Goal: Task Accomplishment & Management: Manage account settings

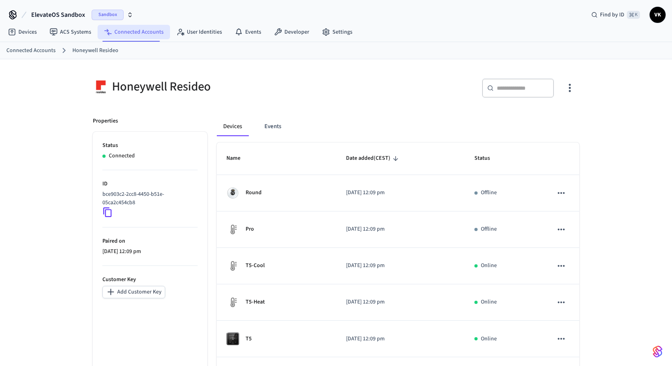
click at [132, 35] on link "Connected Accounts" at bounding box center [134, 32] width 72 height 14
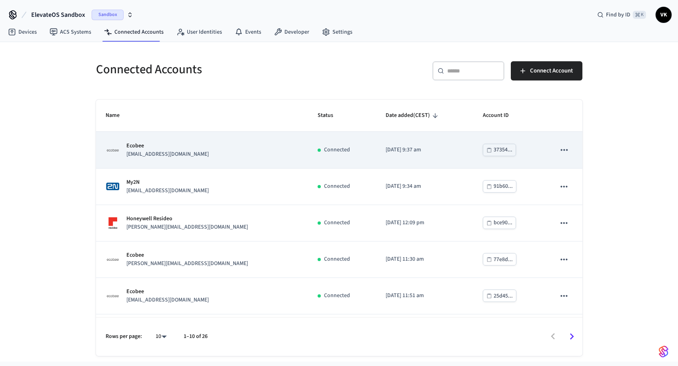
click at [260, 156] on div "Ecobee [EMAIL_ADDRESS][DOMAIN_NAME]" at bounding box center [202, 150] width 193 height 17
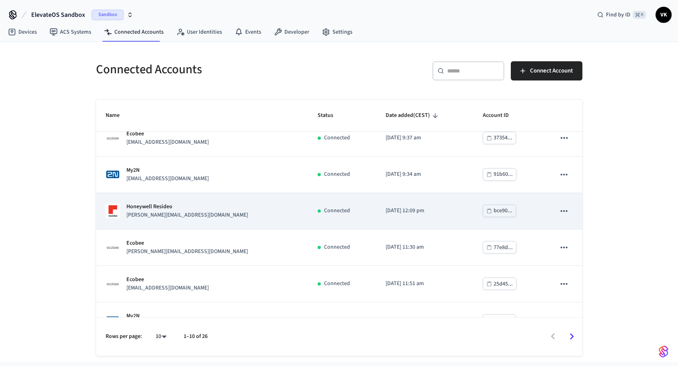
scroll to position [1, 0]
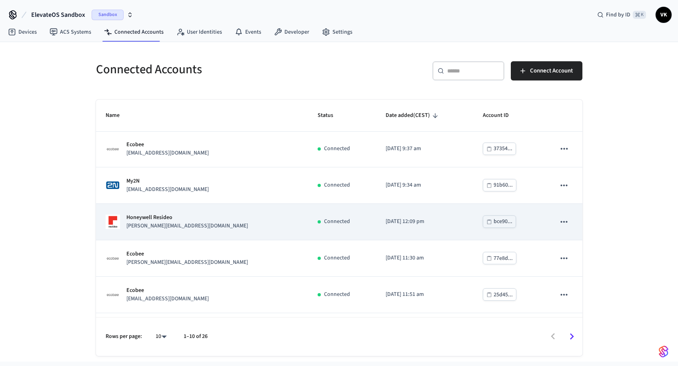
click at [559, 225] on icon "sticky table" at bounding box center [564, 221] width 10 height 10
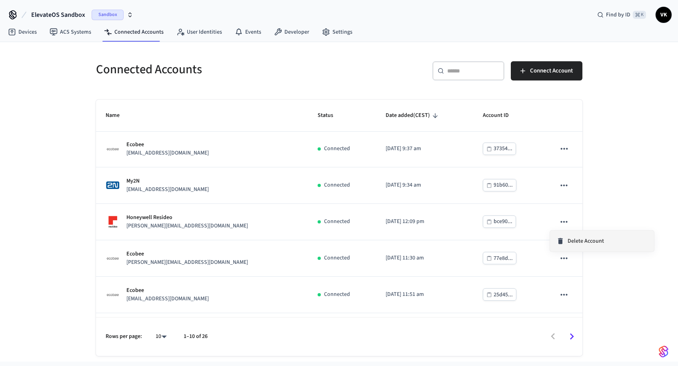
click at [593, 244] on span "Delete Account" at bounding box center [586, 241] width 36 height 8
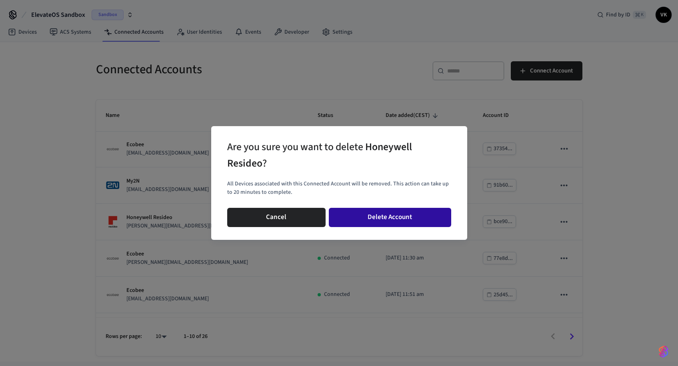
click at [389, 217] on button "Delete Account" at bounding box center [390, 217] width 122 height 19
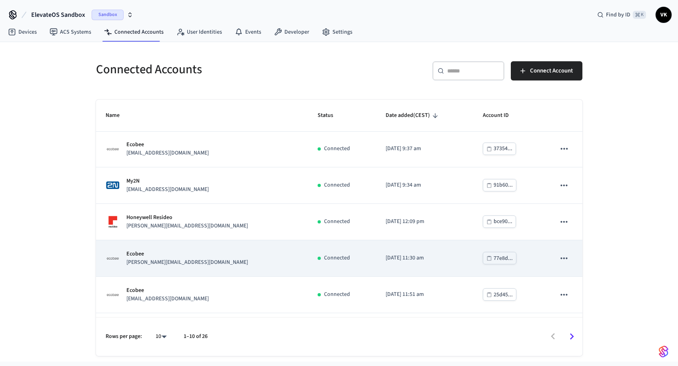
click at [559, 258] on icon "sticky table" at bounding box center [564, 258] width 10 height 10
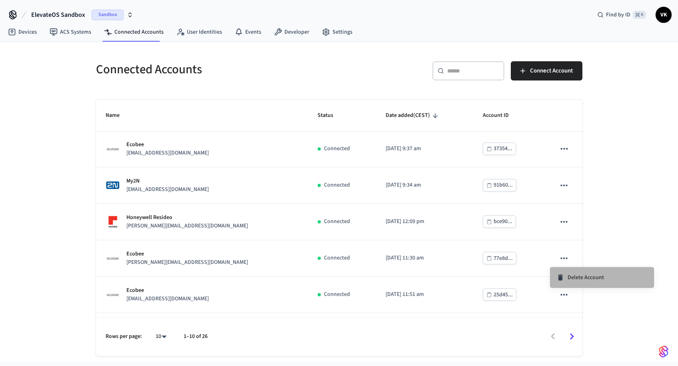
click at [578, 276] on span "Delete Account" at bounding box center [586, 277] width 36 height 8
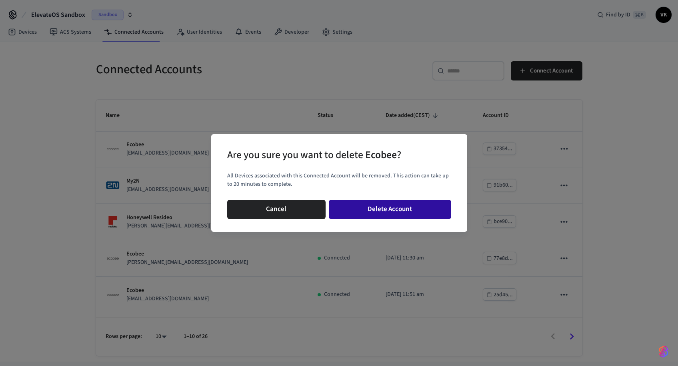
click at [433, 206] on button "Delete Account" at bounding box center [390, 209] width 122 height 19
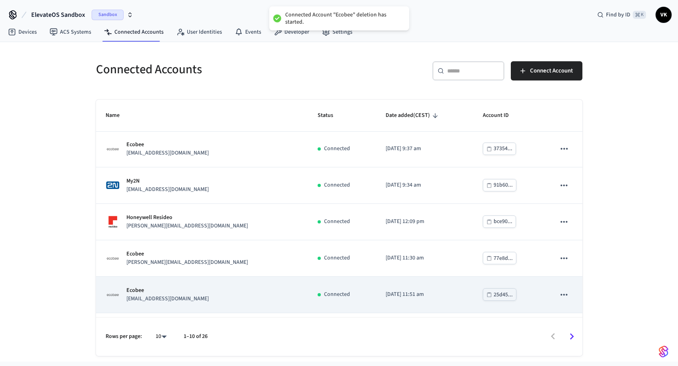
click at [561, 295] on icon "sticky table" at bounding box center [564, 295] width 7 height 2
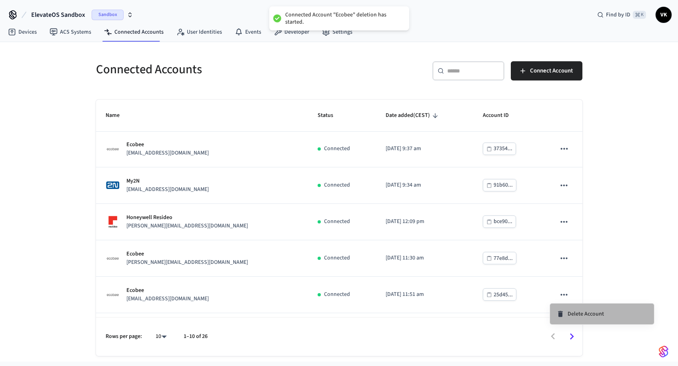
click at [577, 314] on span "Delete Account" at bounding box center [586, 314] width 36 height 8
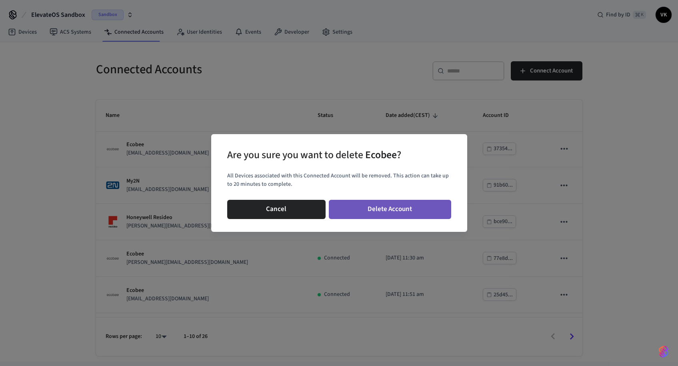
click at [435, 211] on button "Delete Account" at bounding box center [390, 209] width 122 height 19
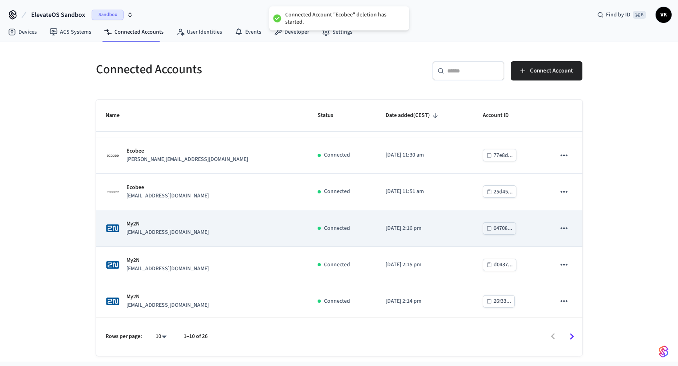
scroll to position [106, 0]
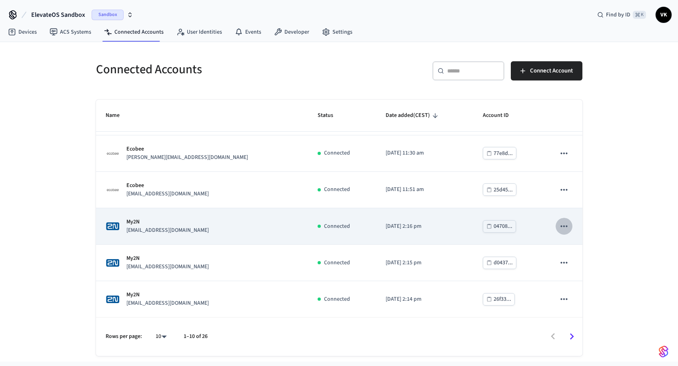
click at [559, 226] on icon "sticky table" at bounding box center [564, 226] width 10 height 10
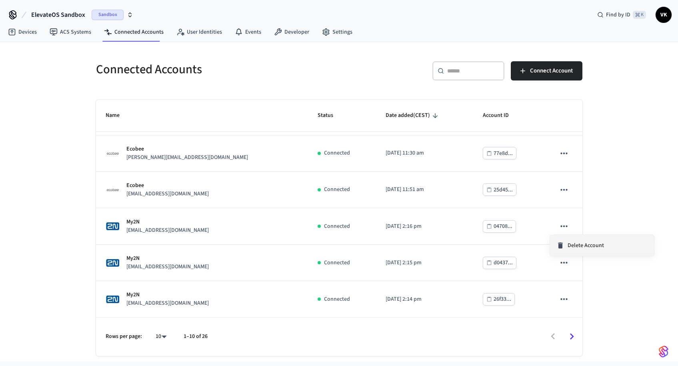
click at [571, 248] on span "Delete Account" at bounding box center [586, 245] width 36 height 8
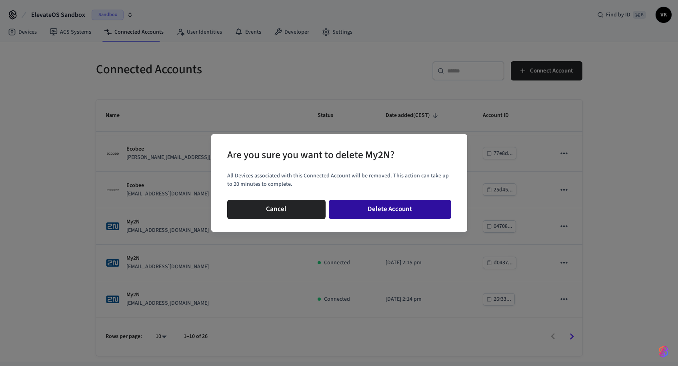
click at [429, 209] on button "Delete Account" at bounding box center [390, 209] width 122 height 19
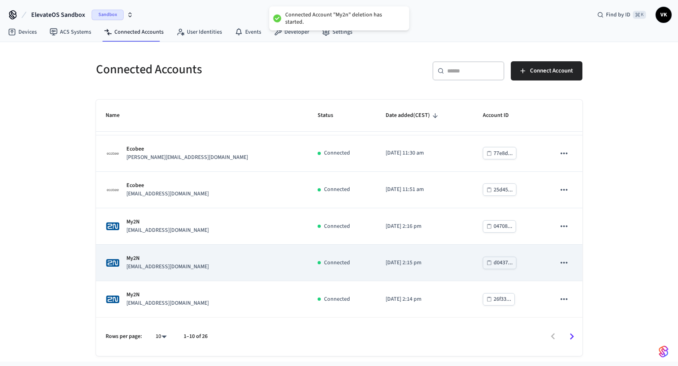
click at [559, 264] on icon "sticky table" at bounding box center [564, 262] width 10 height 10
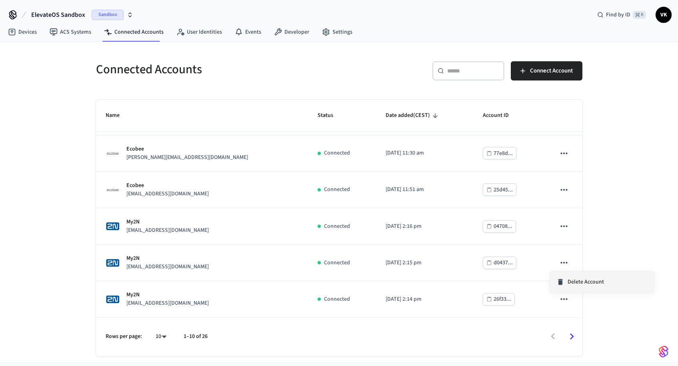
click at [578, 279] on span "Delete Account" at bounding box center [586, 282] width 36 height 8
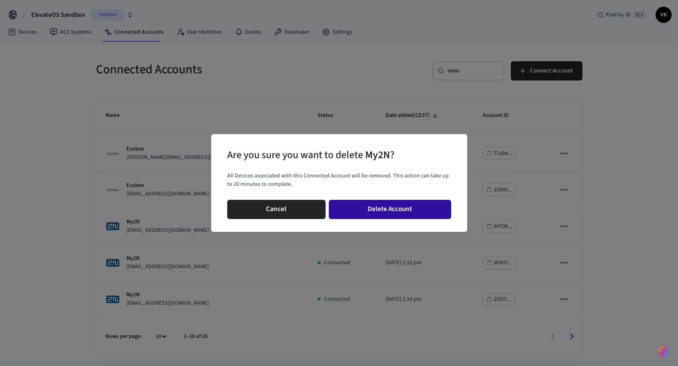
click at [427, 207] on button "Delete Account" at bounding box center [390, 209] width 122 height 19
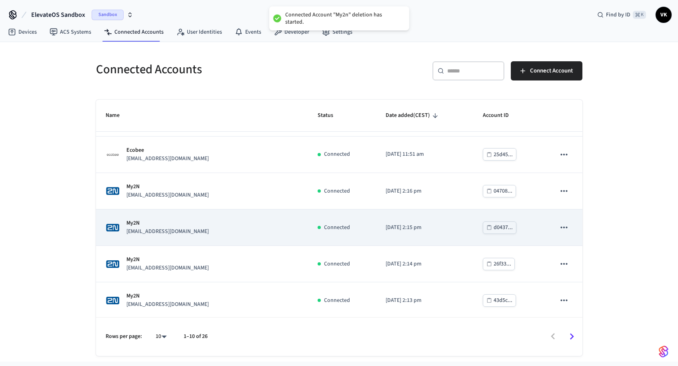
scroll to position [152, 0]
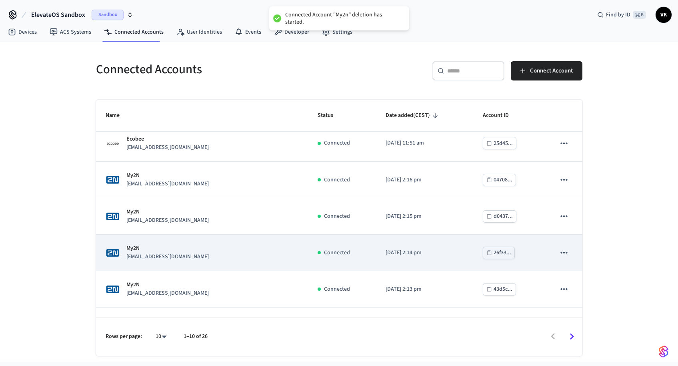
click at [559, 251] on icon "sticky table" at bounding box center [564, 252] width 10 height 10
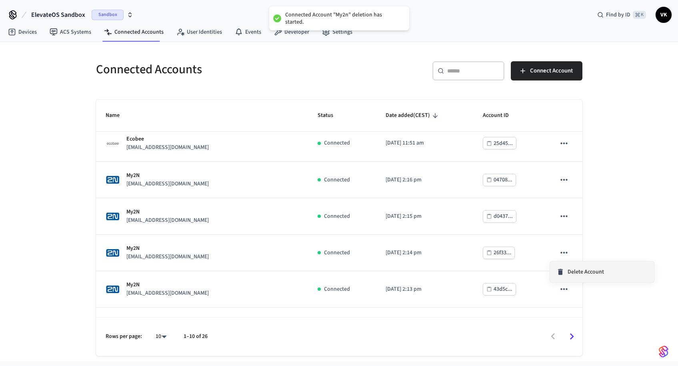
click at [579, 274] on span "Delete Account" at bounding box center [586, 272] width 36 height 8
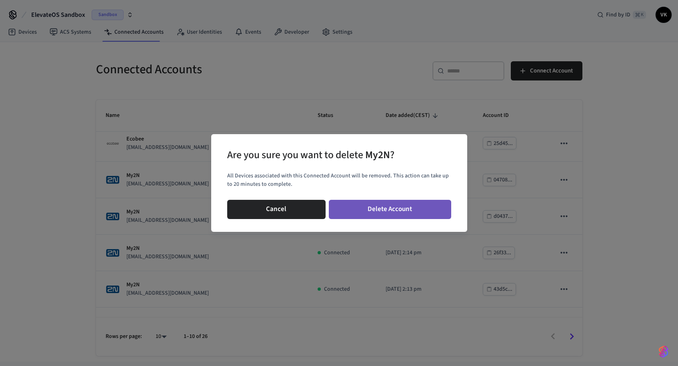
click at [431, 215] on button "Delete Account" at bounding box center [390, 209] width 122 height 19
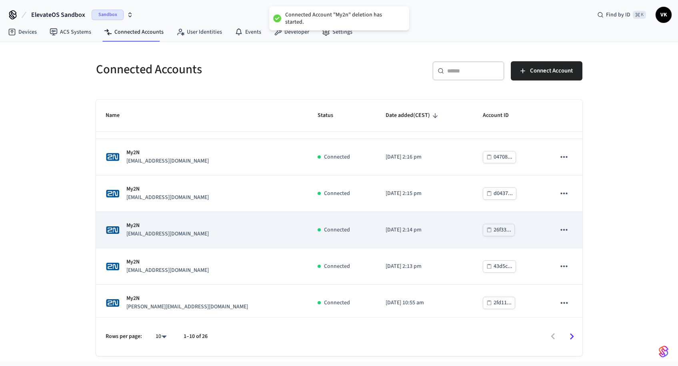
scroll to position [180, 0]
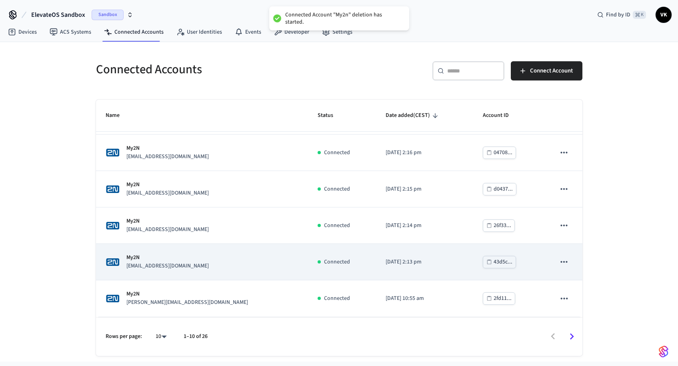
click at [559, 261] on icon "sticky table" at bounding box center [564, 262] width 10 height 10
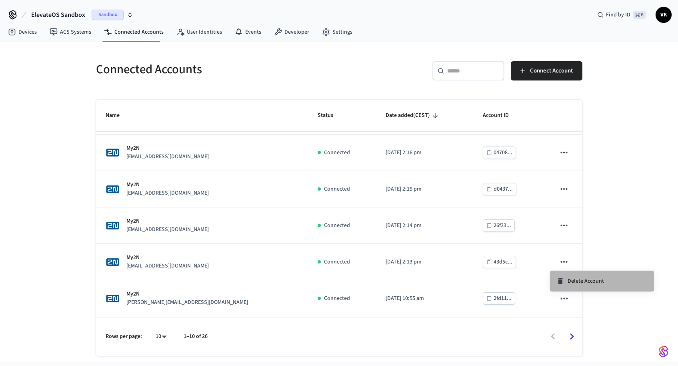
click at [574, 282] on span "Delete Account" at bounding box center [586, 281] width 36 height 8
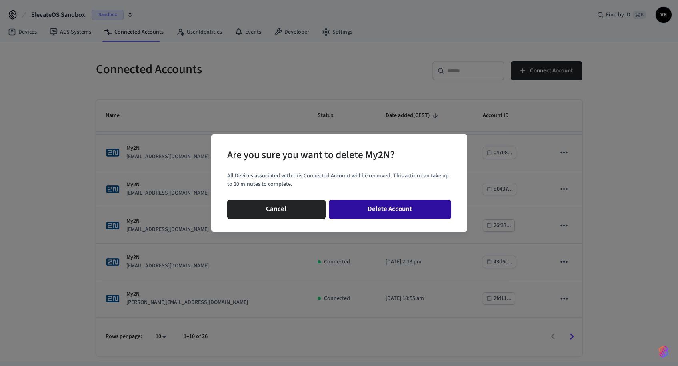
click at [432, 209] on button "Delete Account" at bounding box center [390, 209] width 122 height 19
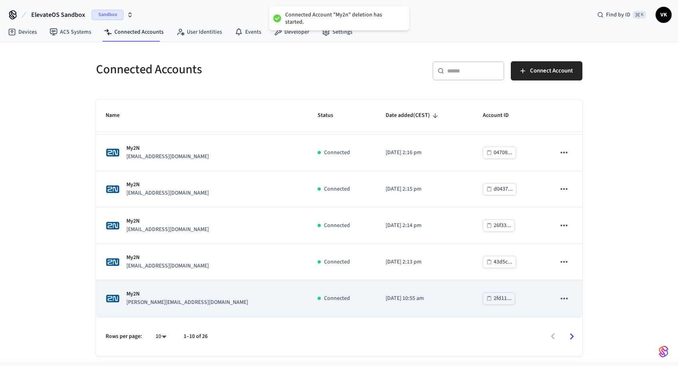
click at [561, 297] on icon "sticky table" at bounding box center [564, 298] width 10 height 10
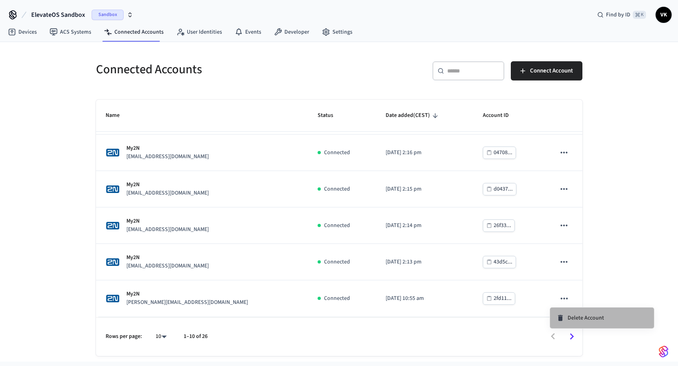
click at [586, 316] on span "Delete Account" at bounding box center [586, 318] width 36 height 8
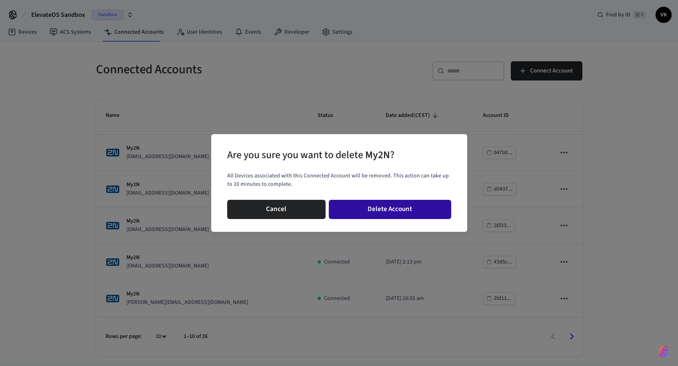
click at [417, 212] on button "Delete Account" at bounding box center [390, 209] width 122 height 19
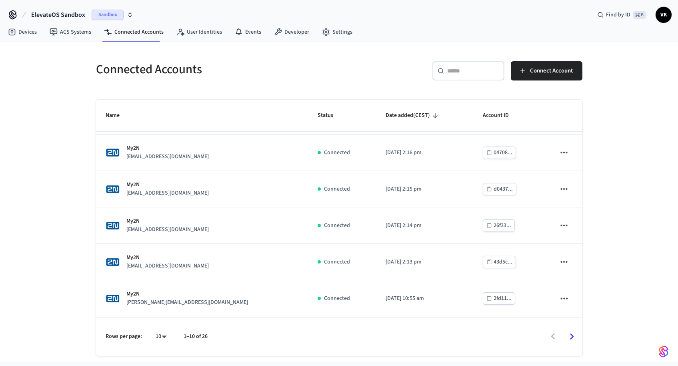
click at [626, 203] on div "Connected Accounts ​ ​ Connect Account Name Status Date added (CEST) Account ID…" at bounding box center [339, 201] width 678 height 319
click at [573, 334] on icon "Go to next page" at bounding box center [572, 336] width 12 height 12
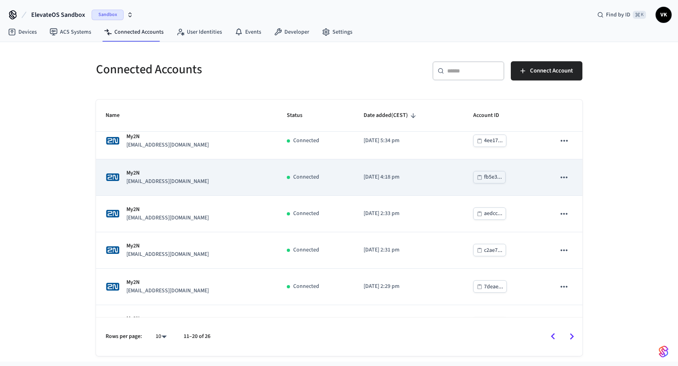
scroll to position [0, 0]
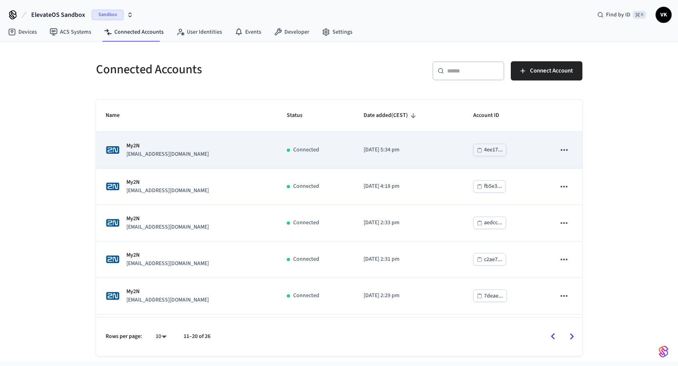
click at [559, 149] on icon "sticky table" at bounding box center [564, 149] width 10 height 10
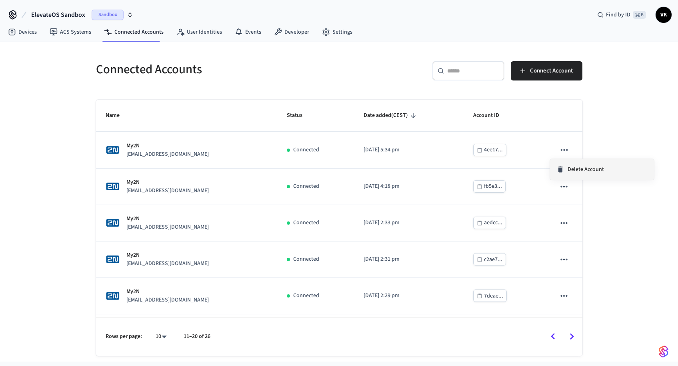
click at [583, 166] on span "Delete Account" at bounding box center [586, 169] width 36 height 8
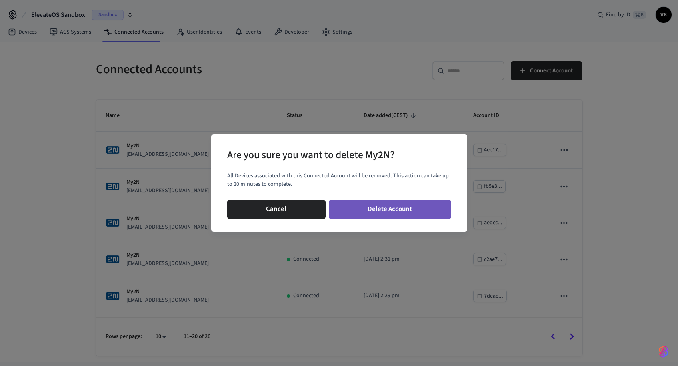
click at [399, 207] on button "Delete Account" at bounding box center [390, 209] width 122 height 19
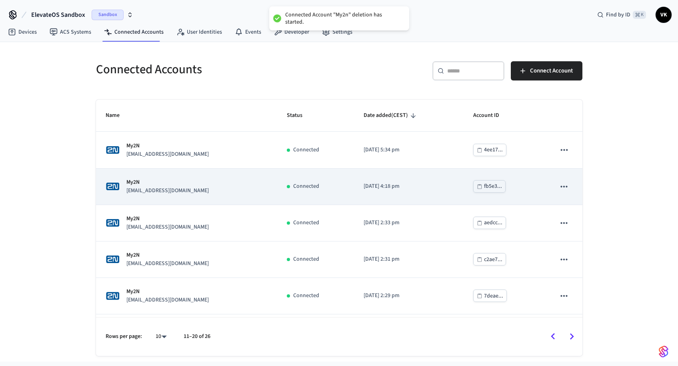
click at [561, 188] on icon "sticky table" at bounding box center [564, 186] width 10 height 10
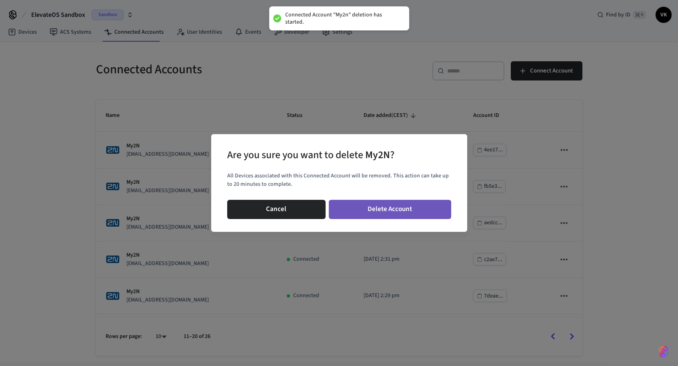
click at [435, 211] on button "Delete Account" at bounding box center [390, 209] width 122 height 19
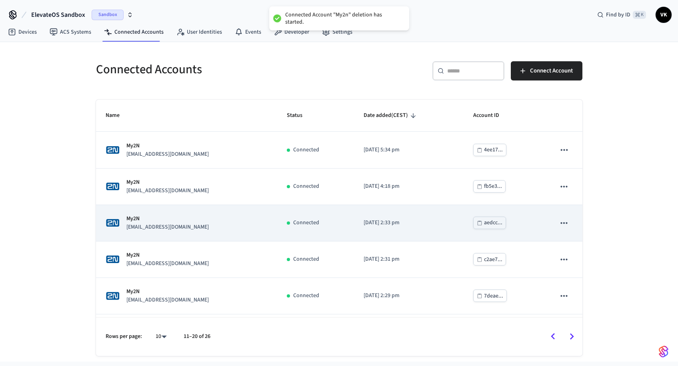
click at [559, 222] on icon "sticky table" at bounding box center [564, 223] width 10 height 10
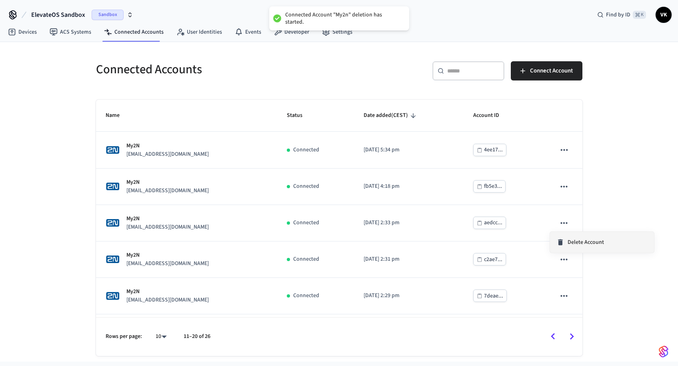
click at [580, 249] on li "Delete Account" at bounding box center [602, 242] width 104 height 21
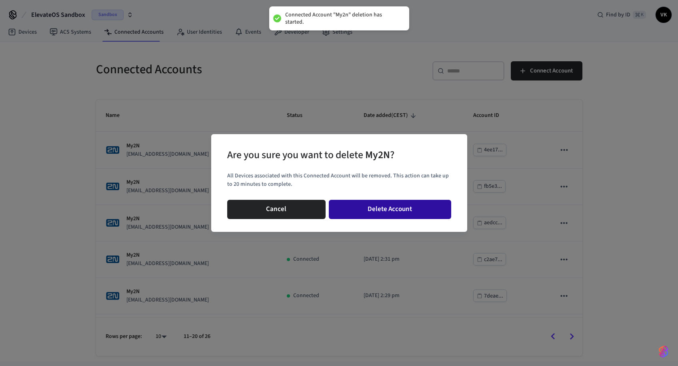
click at [428, 214] on button "Delete Account" at bounding box center [390, 209] width 122 height 19
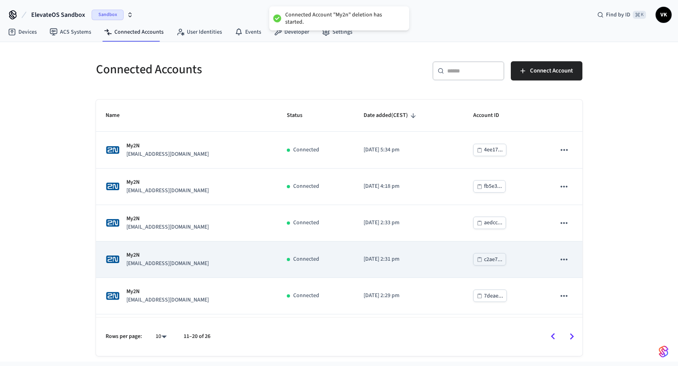
click at [560, 257] on icon "sticky table" at bounding box center [564, 259] width 10 height 10
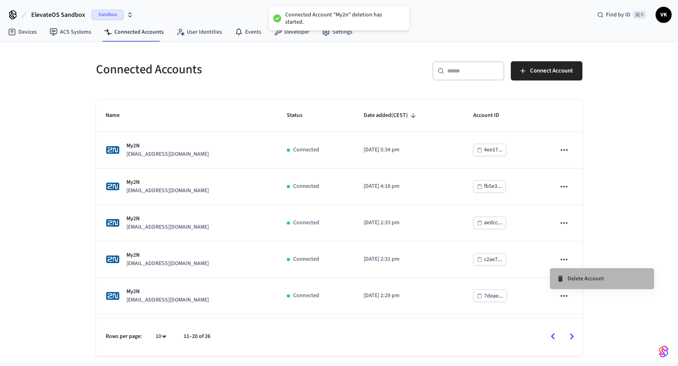
click at [591, 277] on span "Delete Account" at bounding box center [586, 279] width 36 height 8
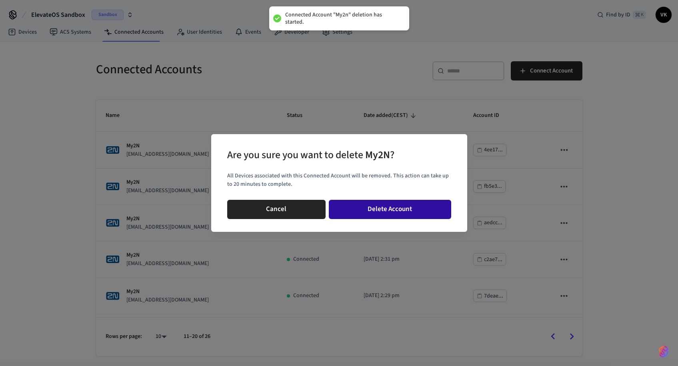
click at [423, 206] on button "Delete Account" at bounding box center [390, 209] width 122 height 19
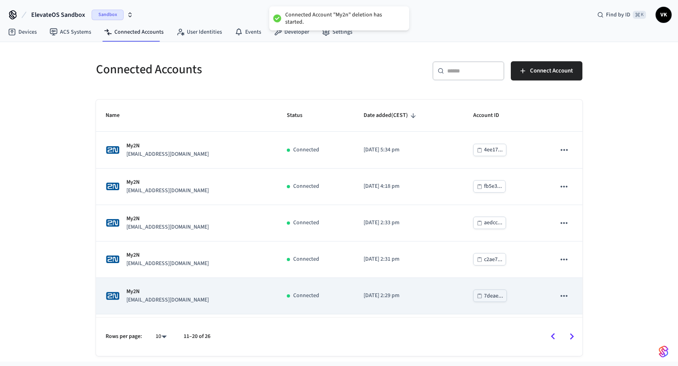
click at [560, 292] on icon "sticky table" at bounding box center [564, 296] width 10 height 10
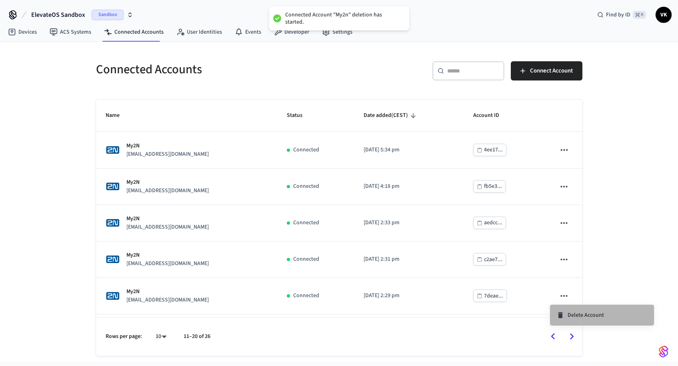
click at [583, 312] on span "Delete Account" at bounding box center [586, 315] width 36 height 8
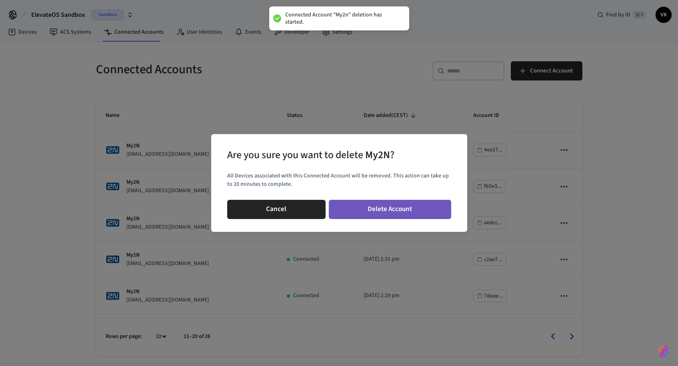
click at [422, 208] on button "Delete Account" at bounding box center [390, 209] width 122 height 19
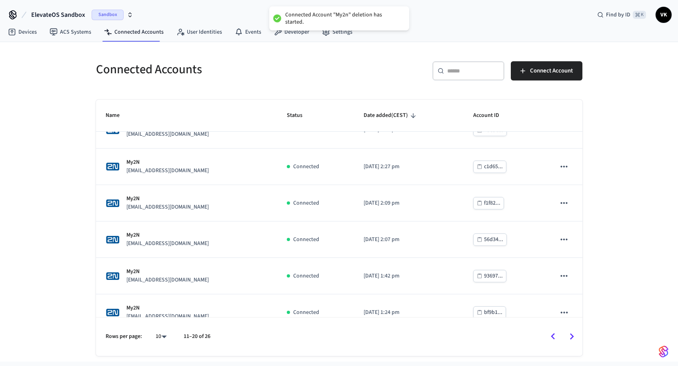
scroll to position [169, 0]
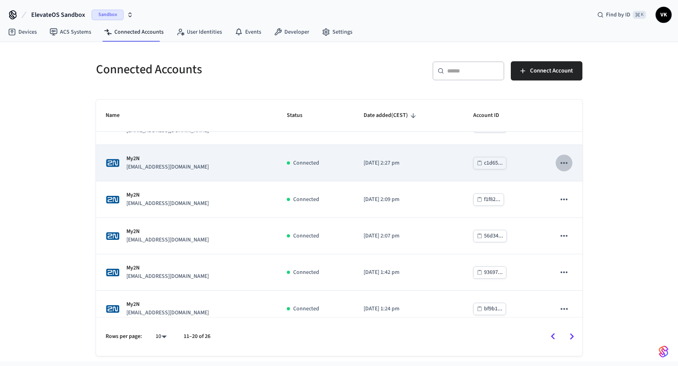
click at [559, 165] on icon "sticky table" at bounding box center [564, 163] width 10 height 10
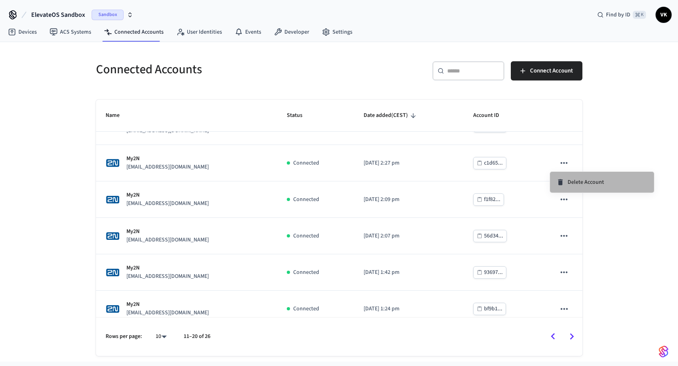
click at [573, 186] on li "Delete Account" at bounding box center [602, 182] width 104 height 21
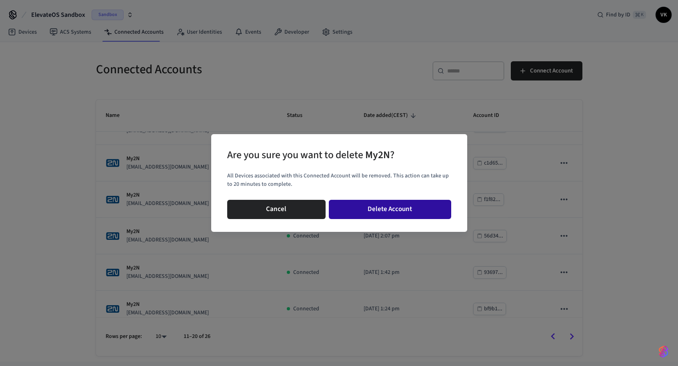
click at [420, 206] on button "Delete Account" at bounding box center [390, 209] width 122 height 19
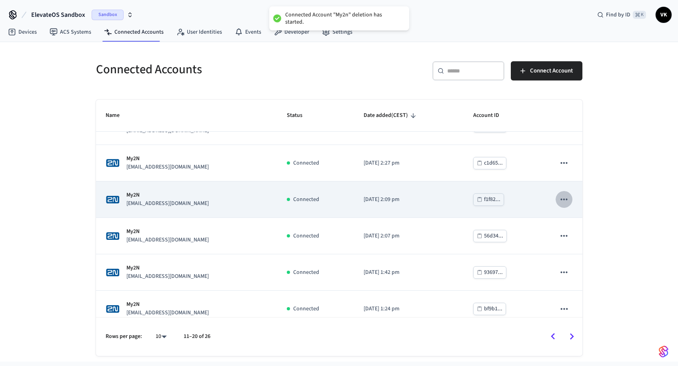
click at [561, 200] on icon "sticky table" at bounding box center [564, 199] width 7 height 2
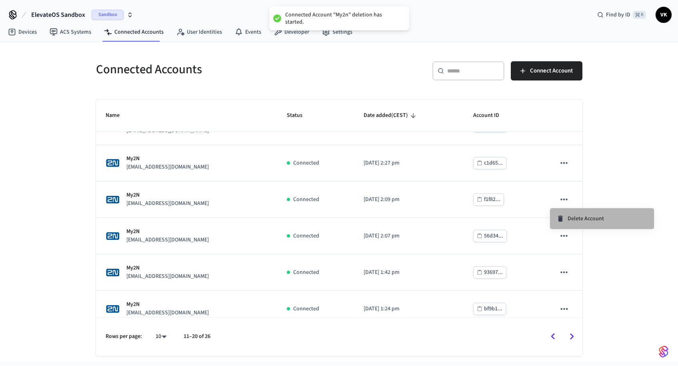
click at [565, 215] on div "Delete Account" at bounding box center [581, 218] width 48 height 8
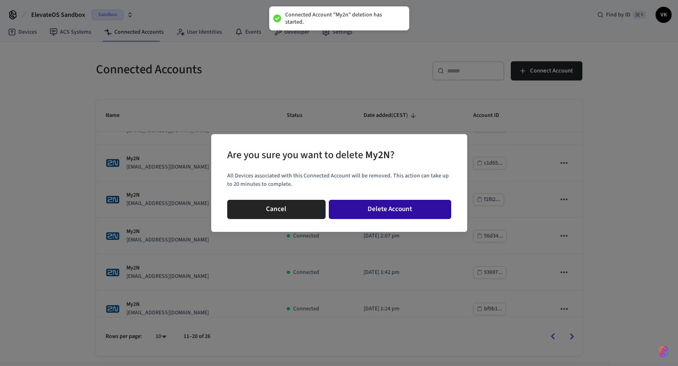
click at [433, 209] on button "Delete Account" at bounding box center [390, 209] width 122 height 19
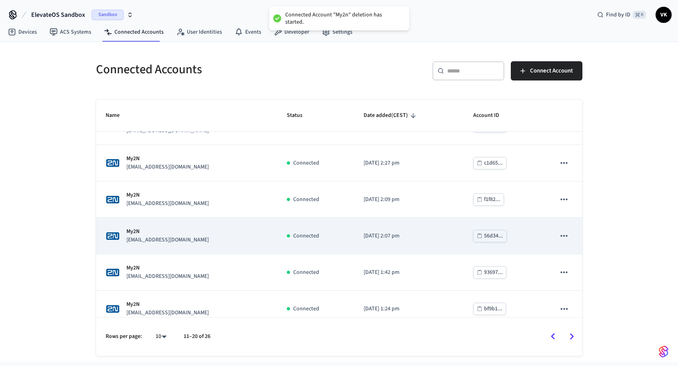
click at [562, 236] on icon "sticky table" at bounding box center [564, 236] width 10 height 10
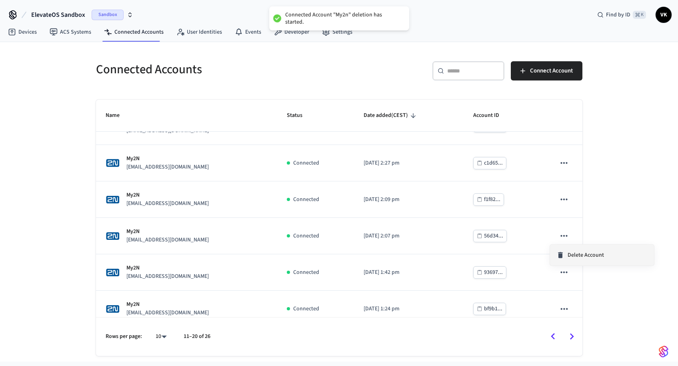
click at [572, 250] on li "Delete Account" at bounding box center [602, 255] width 104 height 21
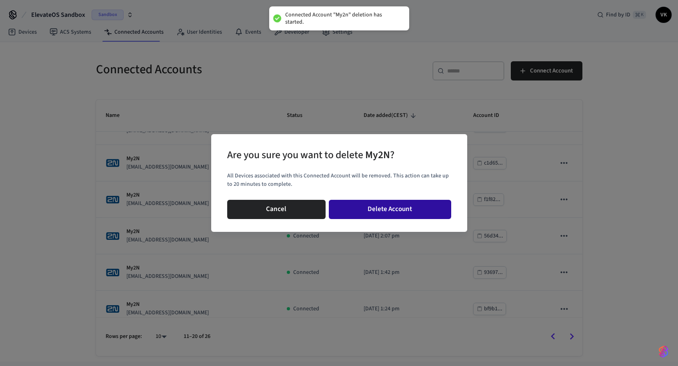
click at [415, 214] on button "Delete Account" at bounding box center [390, 209] width 122 height 19
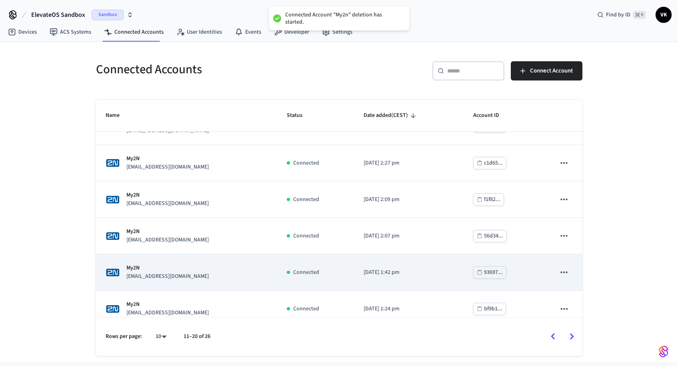
click at [561, 275] on icon "sticky table" at bounding box center [564, 272] width 10 height 10
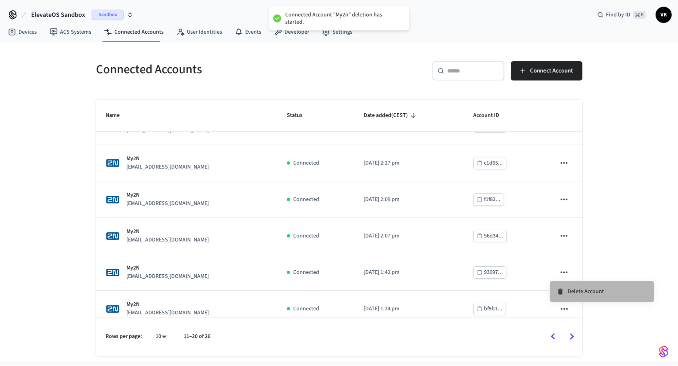
click at [578, 293] on span "Delete Account" at bounding box center [586, 291] width 36 height 8
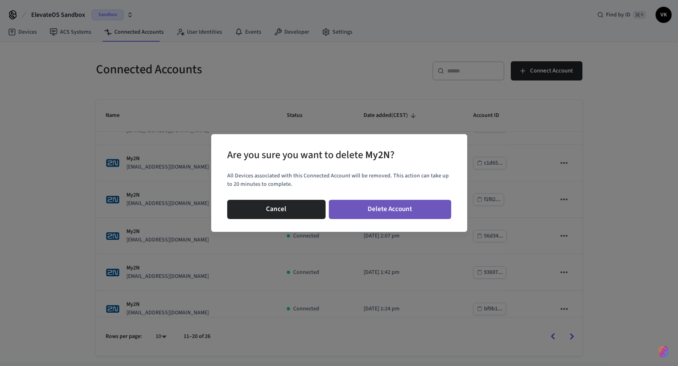
click at [403, 206] on button "Delete Account" at bounding box center [390, 209] width 122 height 19
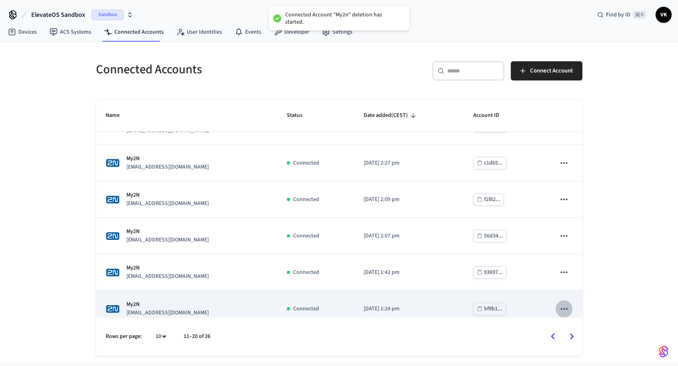
click at [562, 307] on icon "sticky table" at bounding box center [564, 308] width 10 height 10
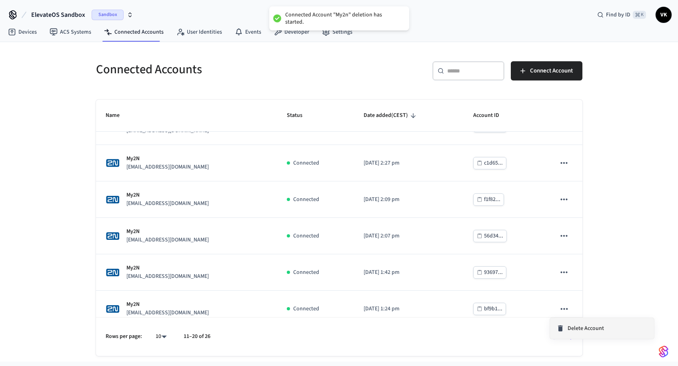
click at [583, 328] on span "Delete Account" at bounding box center [586, 328] width 36 height 8
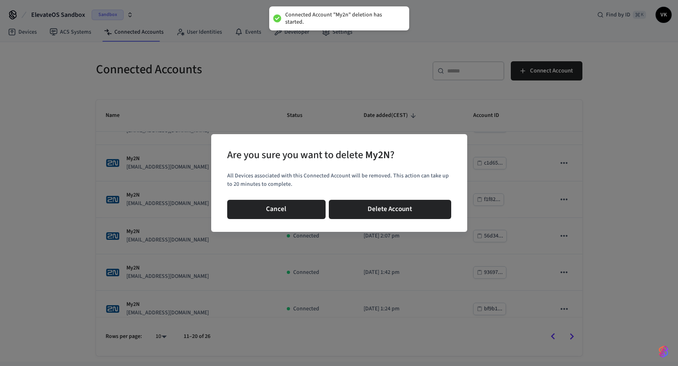
scroll to position [170, 0]
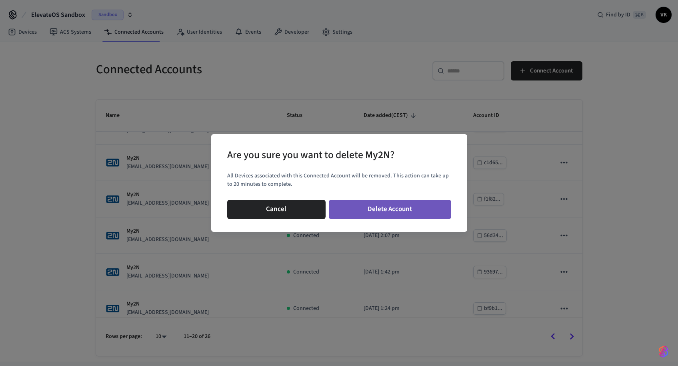
click at [431, 208] on button "Delete Account" at bounding box center [390, 209] width 122 height 19
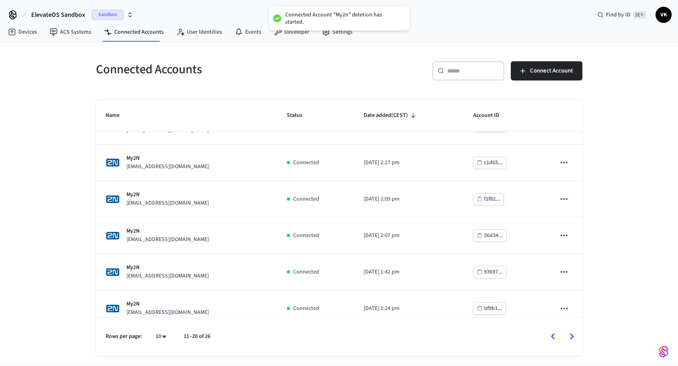
scroll to position [180, 0]
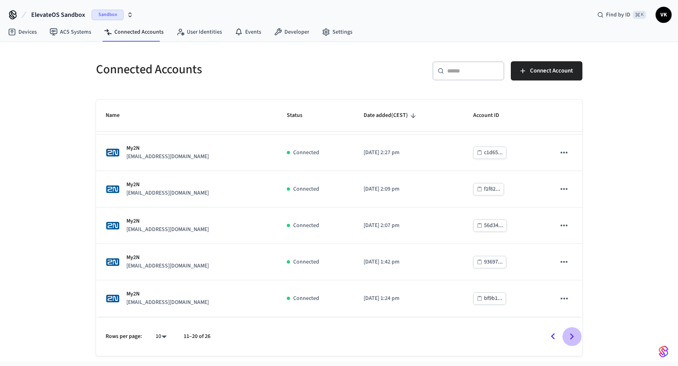
click at [569, 337] on icon "Go to next page" at bounding box center [572, 336] width 12 height 12
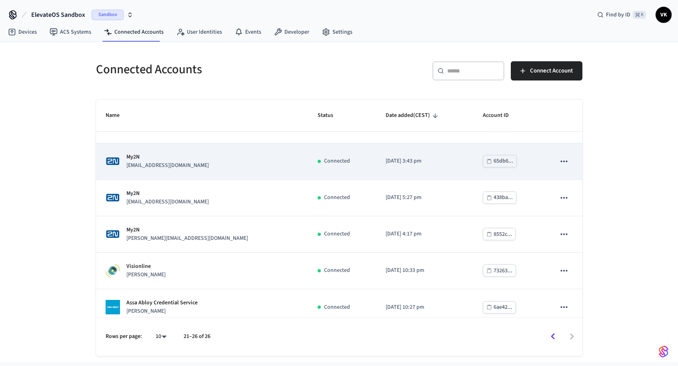
scroll to position [0, 0]
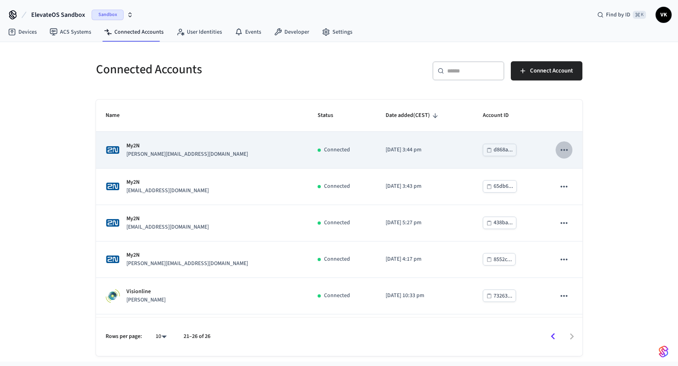
click at [559, 149] on icon "sticky table" at bounding box center [564, 149] width 10 height 10
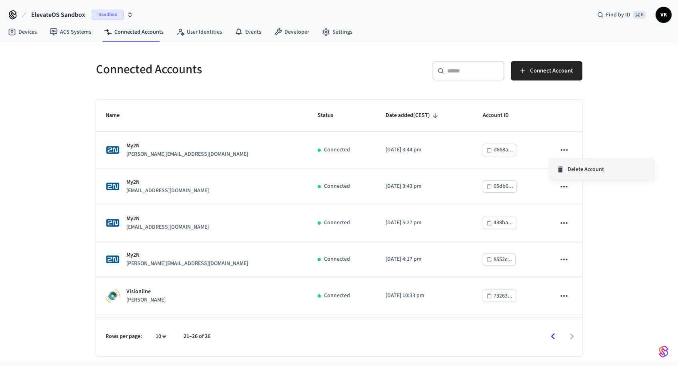
click at [583, 172] on span "Delete Account" at bounding box center [586, 169] width 36 height 8
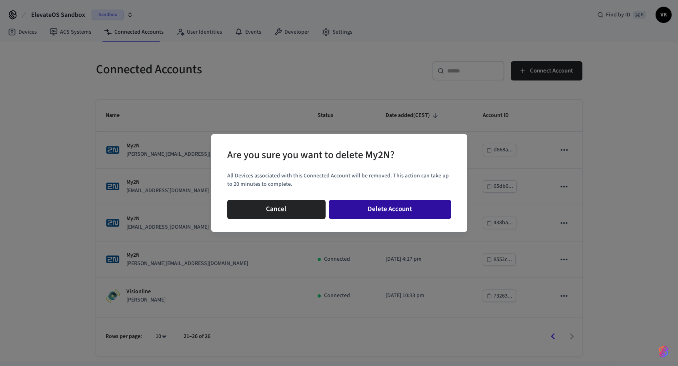
click at [432, 206] on button "Delete Account" at bounding box center [390, 209] width 122 height 19
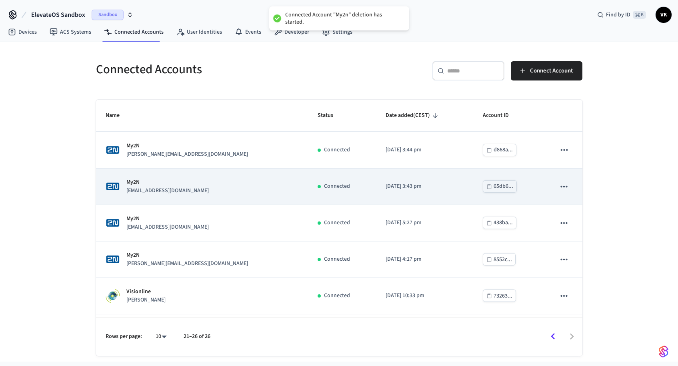
click at [561, 186] on icon "sticky table" at bounding box center [564, 186] width 7 height 2
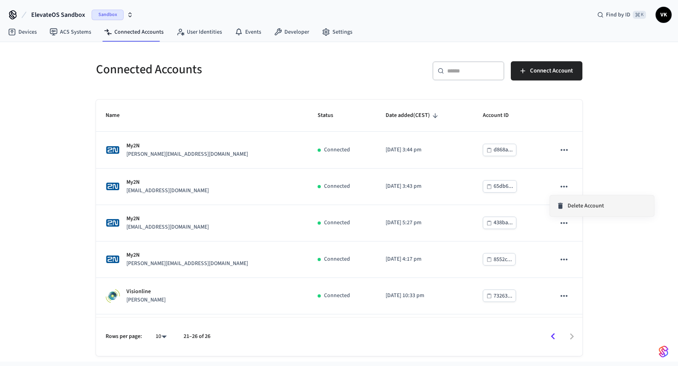
click at [568, 207] on span "Delete Account" at bounding box center [586, 206] width 36 height 8
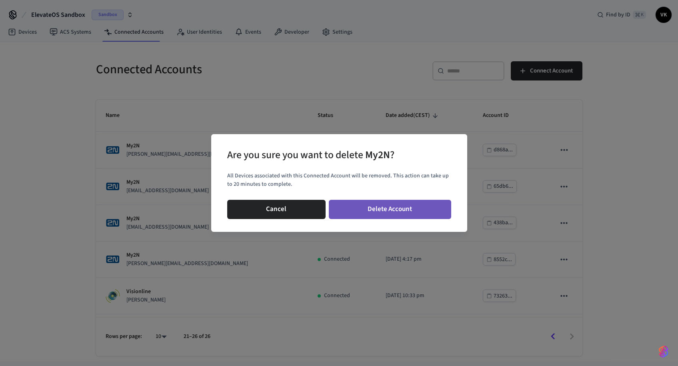
click at [421, 206] on button "Delete Account" at bounding box center [390, 209] width 122 height 19
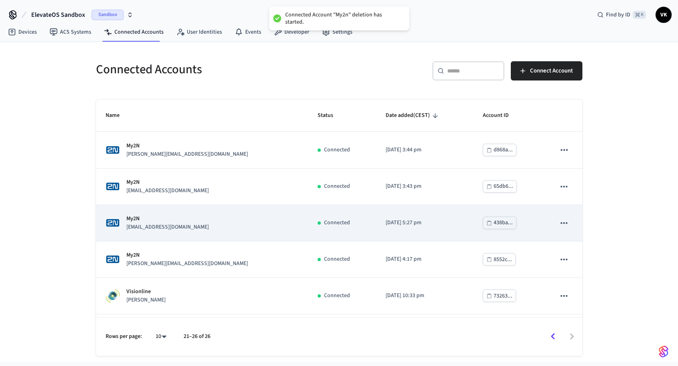
click at [559, 222] on icon "sticky table" at bounding box center [564, 223] width 10 height 10
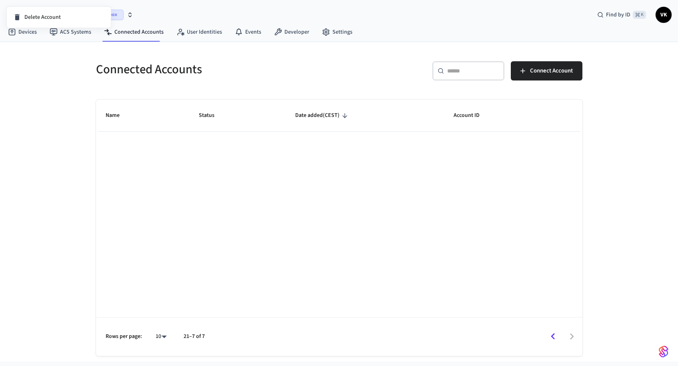
click at [152, 32] on div at bounding box center [339, 183] width 678 height 366
click at [130, 34] on link "Connected Accounts" at bounding box center [134, 32] width 72 height 14
click at [136, 35] on link "Connected Accounts" at bounding box center [134, 32] width 72 height 14
click at [58, 29] on link "ACS Systems" at bounding box center [70, 32] width 54 height 14
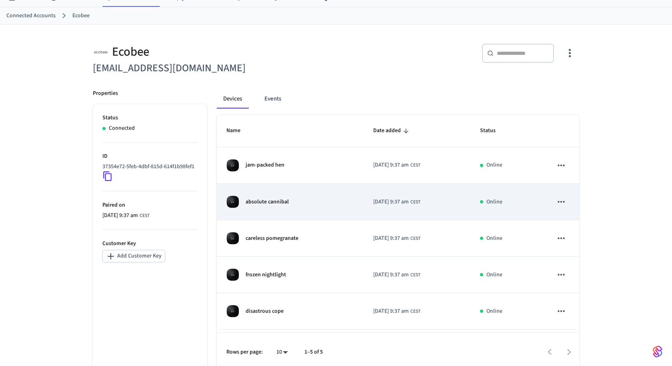
scroll to position [40, 0]
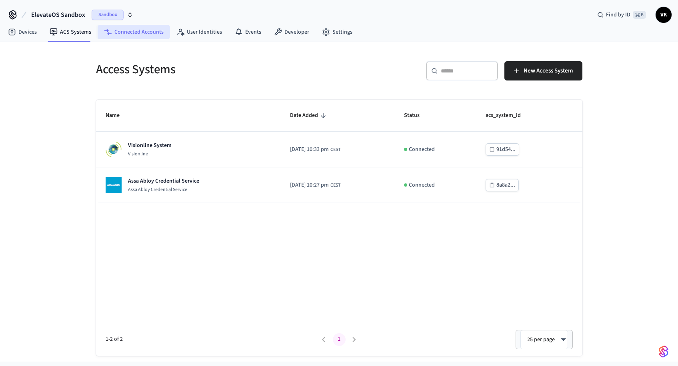
click at [130, 34] on link "Connected Accounts" at bounding box center [134, 32] width 72 height 14
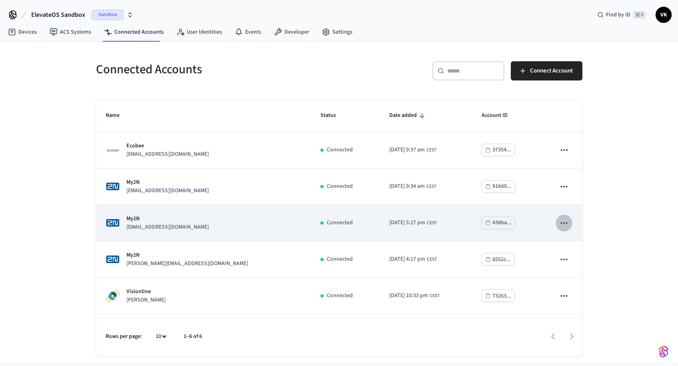
click at [559, 225] on icon "sticky table" at bounding box center [564, 223] width 10 height 10
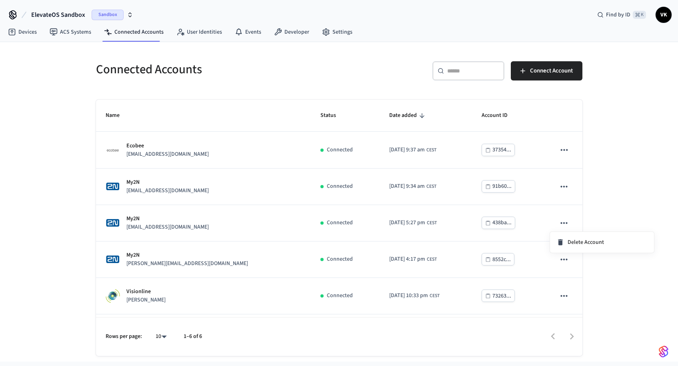
click at [632, 311] on div at bounding box center [339, 183] width 678 height 366
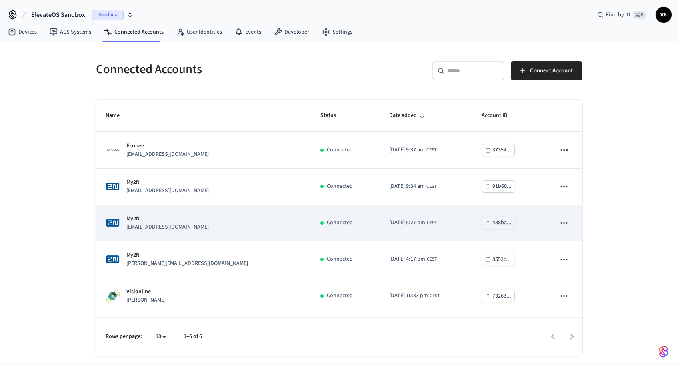
click at [556, 223] on button "sticky table" at bounding box center [564, 222] width 17 height 17
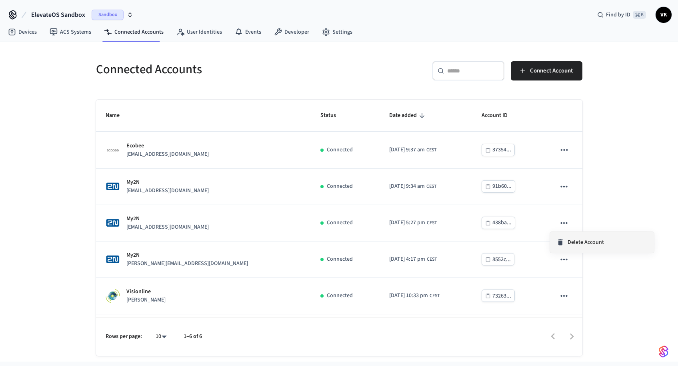
click at [574, 241] on span "Delete Account" at bounding box center [586, 242] width 36 height 8
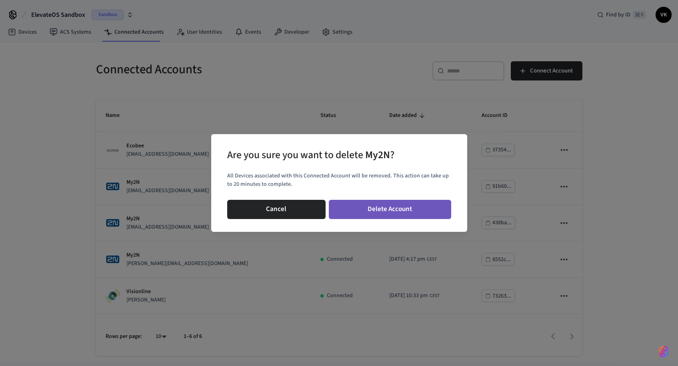
click at [409, 207] on button "Delete Account" at bounding box center [390, 209] width 122 height 19
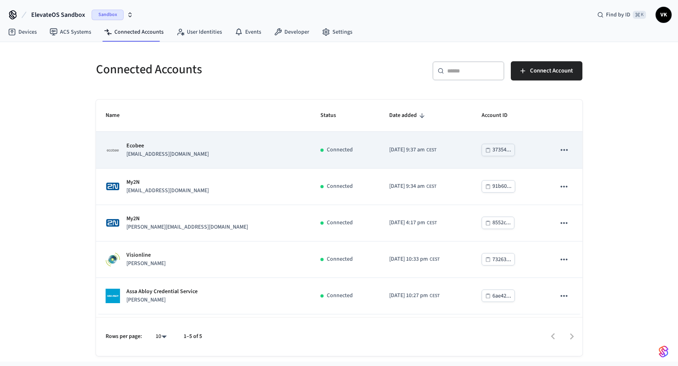
click at [434, 157] on td "2025/10/06 at 9:37 am CEST" at bounding box center [426, 150] width 93 height 36
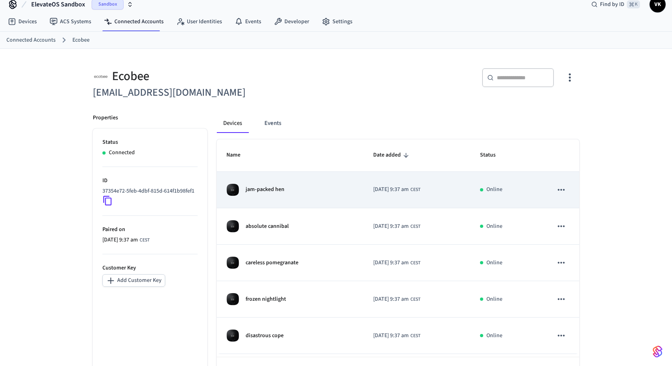
scroll to position [40, 0]
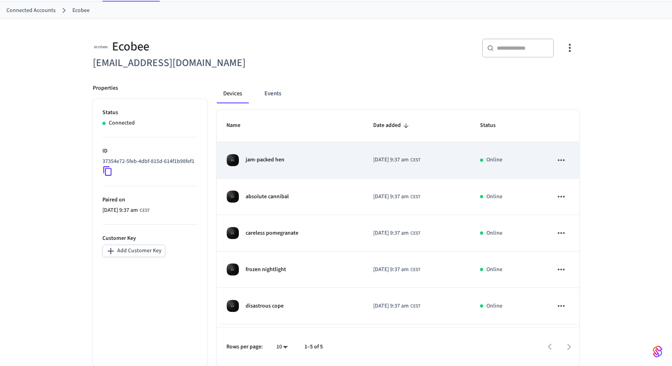
click at [340, 161] on div "jam-packed hen" at bounding box center [291, 160] width 128 height 13
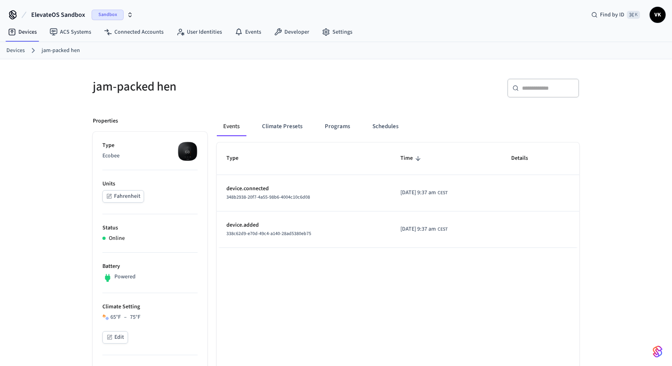
scroll to position [40, 0]
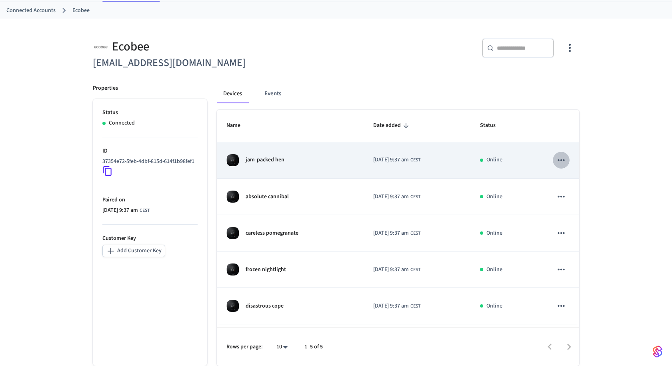
click at [557, 157] on icon "sticky table" at bounding box center [561, 160] width 10 height 10
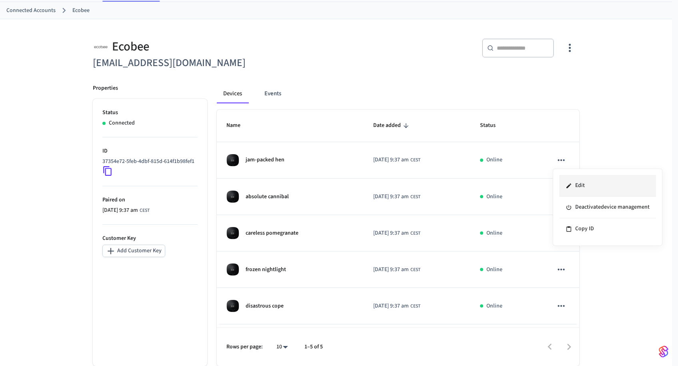
click at [584, 184] on li "Edit" at bounding box center [607, 186] width 97 height 22
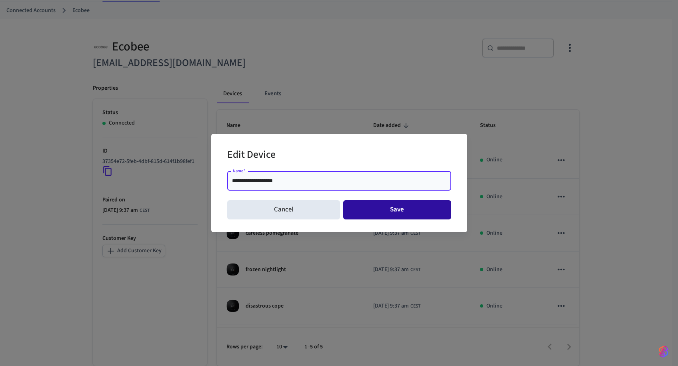
type input "**********"
click at [403, 211] on button "Save" at bounding box center [397, 209] width 108 height 19
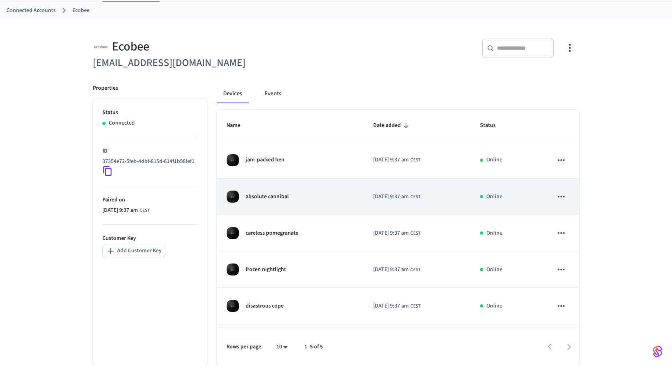
click at [564, 195] on icon "sticky table" at bounding box center [561, 196] width 10 height 10
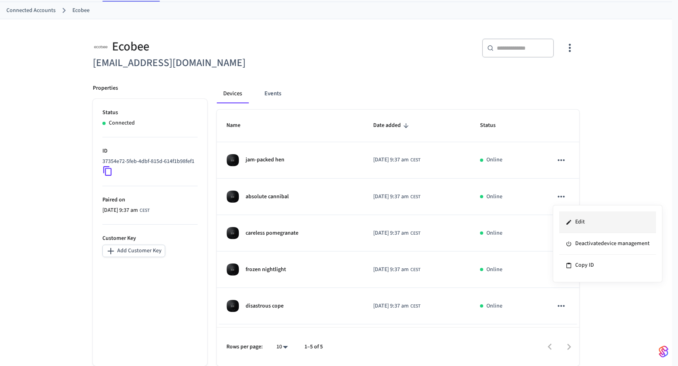
click at [590, 224] on li "Edit" at bounding box center [607, 222] width 97 height 22
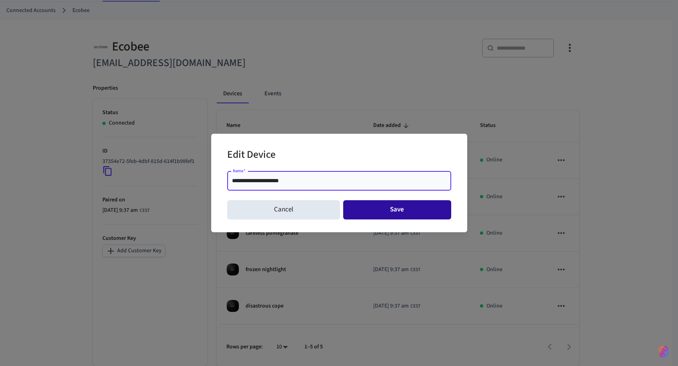
type input "**********"
click at [416, 207] on button "Save" at bounding box center [397, 209] width 108 height 19
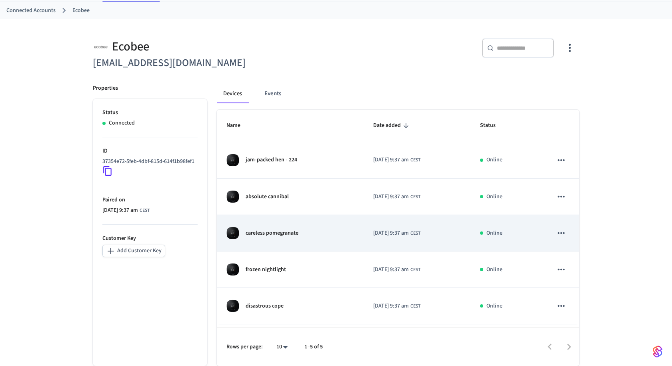
click at [559, 233] on icon "sticky table" at bounding box center [561, 233] width 7 height 2
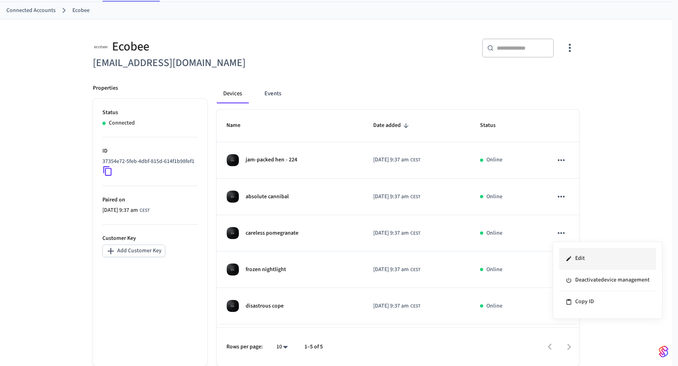
click at [583, 257] on li "Edit" at bounding box center [607, 259] width 97 height 22
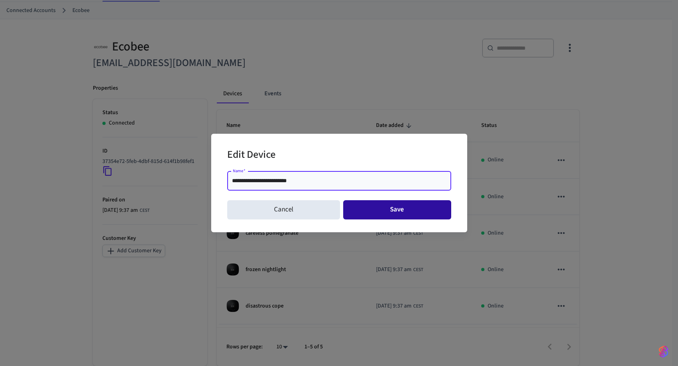
type input "**********"
click at [412, 205] on button "Save" at bounding box center [397, 209] width 108 height 19
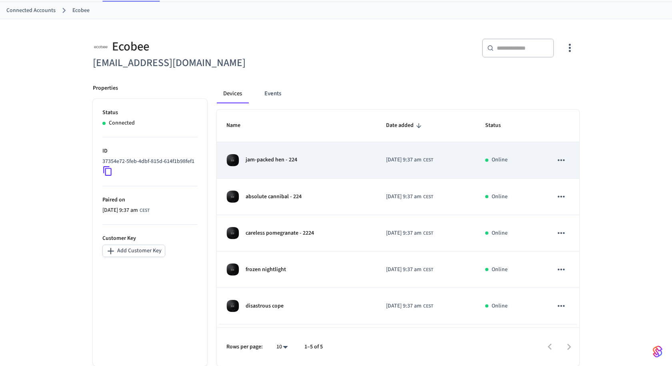
click at [335, 154] on div "jam-packed hen - 224" at bounding box center [297, 160] width 140 height 13
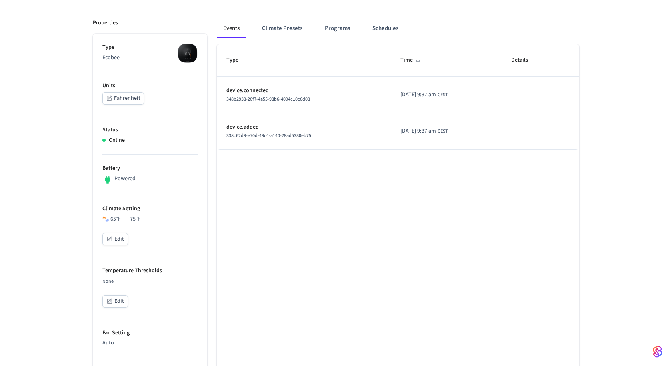
scroll to position [96, 0]
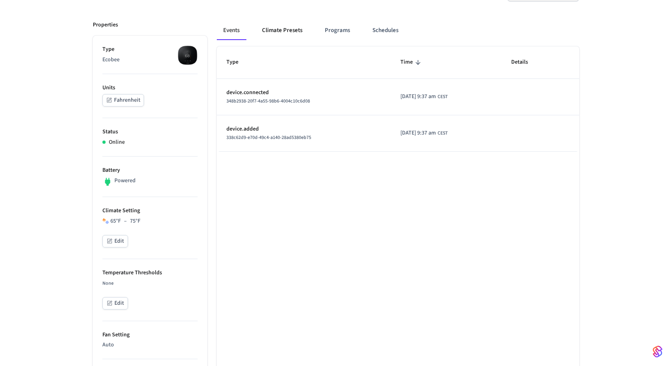
click at [277, 35] on button "Climate Presets" at bounding box center [282, 30] width 53 height 19
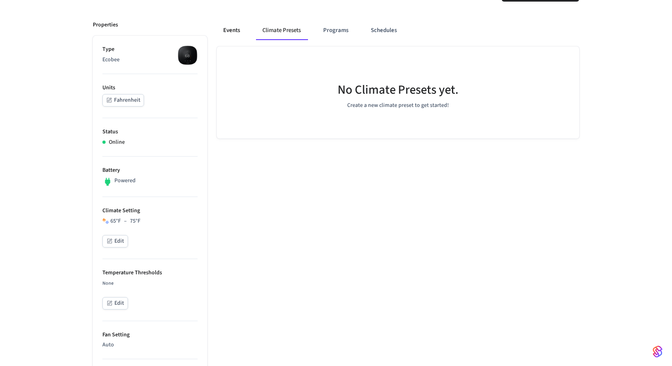
click at [239, 33] on button "Events" at bounding box center [232, 30] width 30 height 19
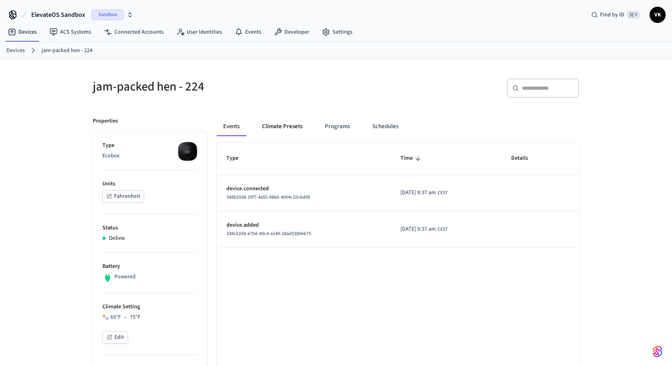
click at [275, 127] on button "Climate Presets" at bounding box center [282, 126] width 53 height 19
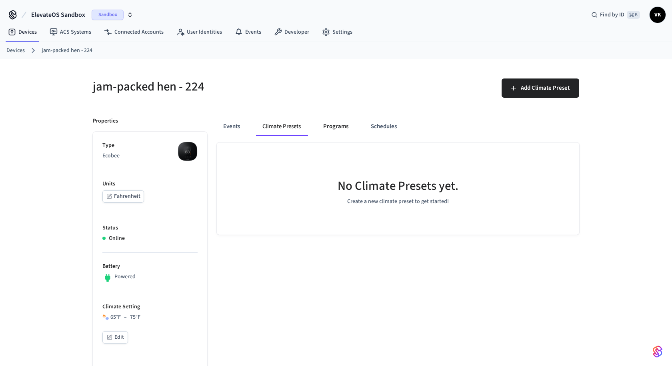
click at [334, 131] on button "Programs" at bounding box center [336, 126] width 38 height 19
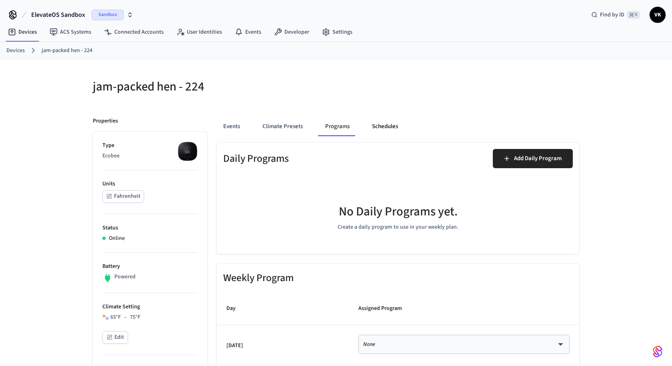
drag, startPoint x: 385, startPoint y: 130, endPoint x: 381, endPoint y: 132, distance: 4.3
click at [385, 130] on button "Schedules" at bounding box center [385, 126] width 39 height 19
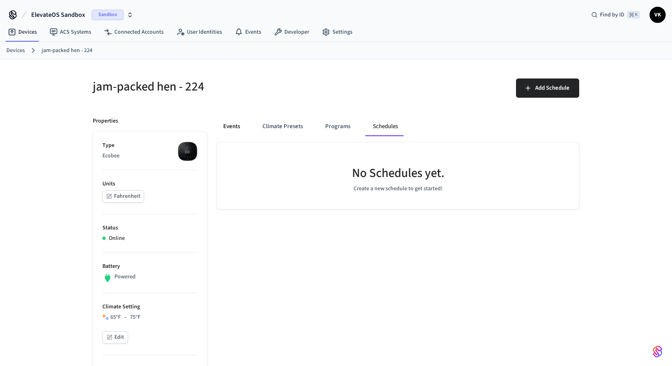
click at [239, 128] on button "Events" at bounding box center [232, 126] width 30 height 19
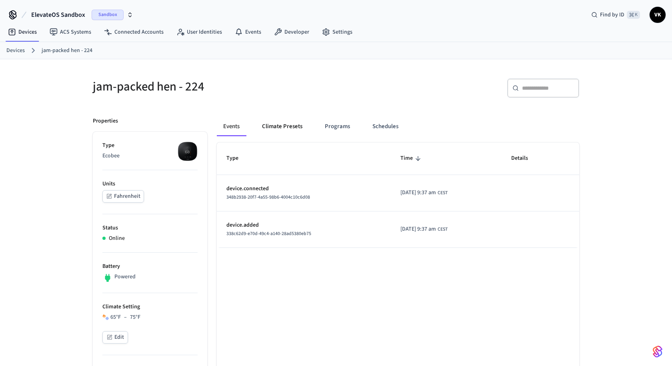
click at [283, 132] on button "Climate Presets" at bounding box center [282, 126] width 53 height 19
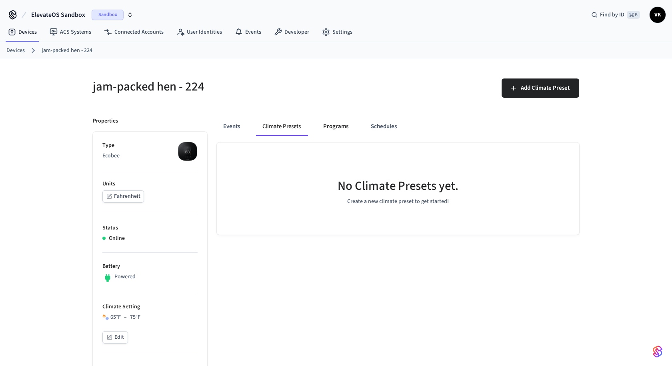
click at [325, 129] on button "Programs" at bounding box center [336, 126] width 38 height 19
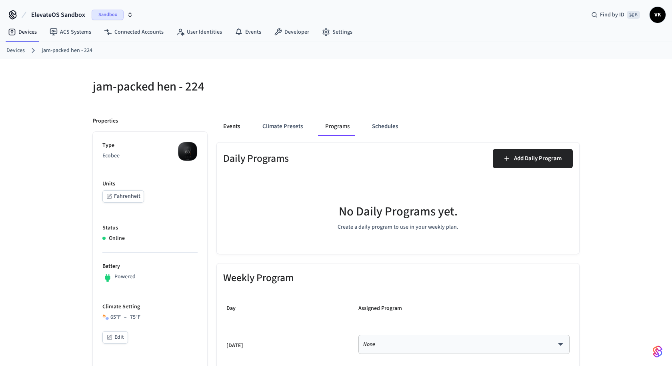
click at [227, 128] on button "Events" at bounding box center [232, 126] width 30 height 19
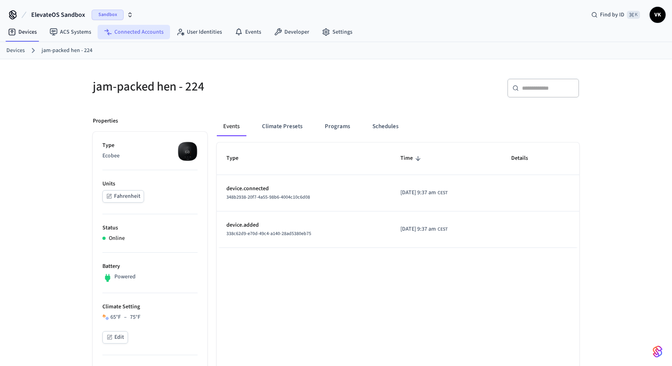
click at [145, 33] on link "Connected Accounts" at bounding box center [134, 32] width 72 height 14
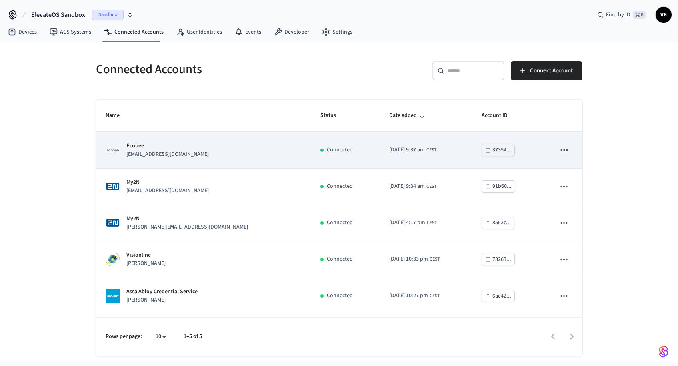
click at [217, 149] on div "Ecobee [EMAIL_ADDRESS][DOMAIN_NAME]" at bounding box center [204, 150] width 196 height 17
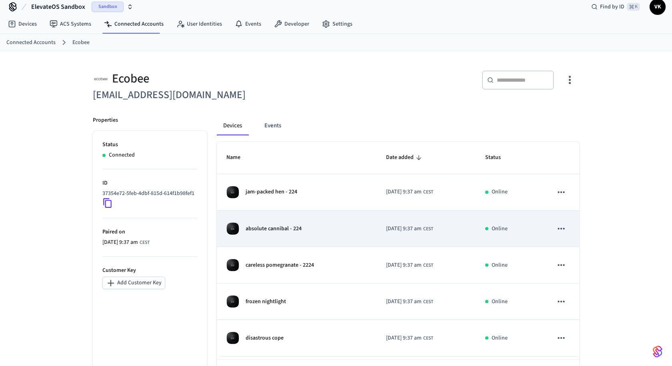
scroll to position [40, 0]
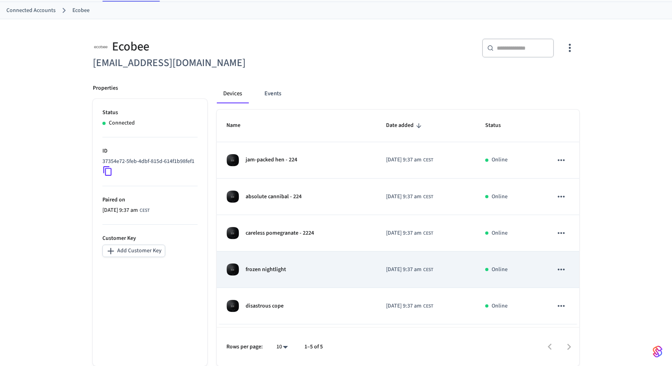
click at [311, 273] on div "frozen nightlight" at bounding box center [297, 269] width 140 height 13
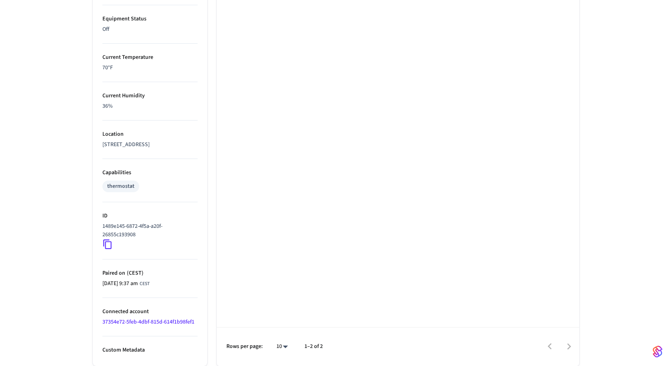
scroll to position [458, 0]
click at [107, 243] on icon at bounding box center [107, 244] width 10 height 10
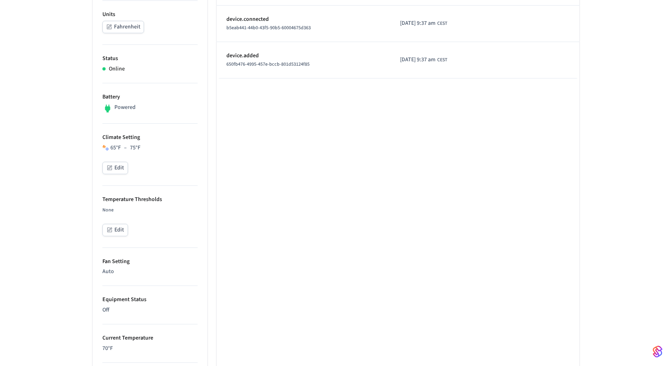
scroll to position [51, 0]
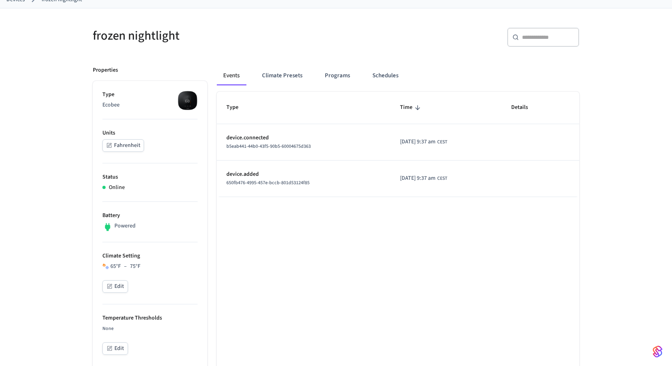
click at [172, 222] on div "Powered" at bounding box center [149, 227] width 95 height 10
drag, startPoint x: 229, startPoint y: 136, endPoint x: 266, endPoint y: 138, distance: 37.3
click at [266, 138] on p "device.connected" at bounding box center [304, 138] width 154 height 8
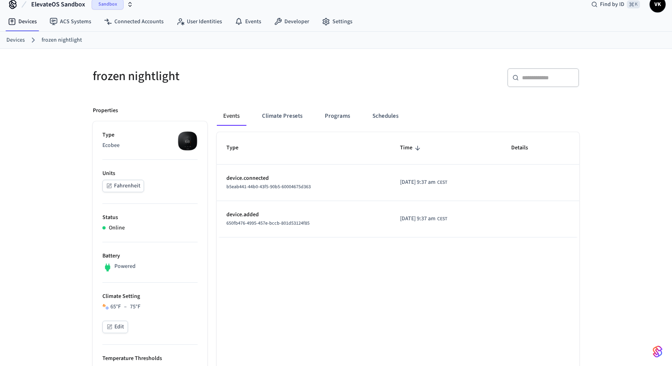
scroll to position [0, 0]
